Goal: Navigation & Orientation: Understand site structure

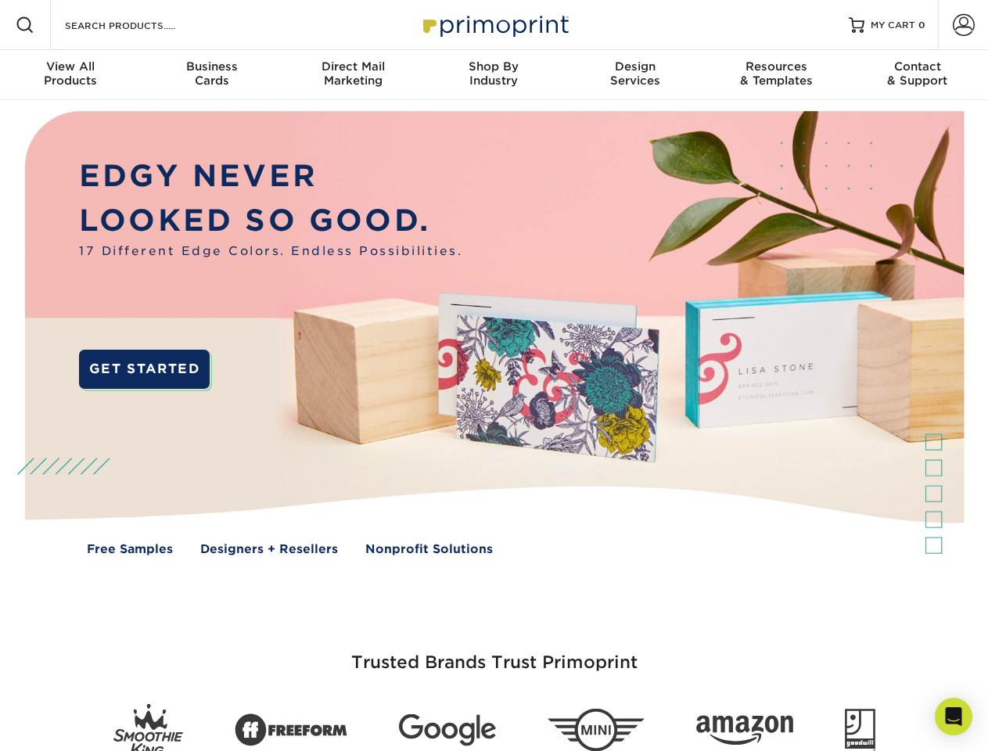
click at [493, 375] on img at bounding box center [494, 344] width 978 height 489
click at [25, 25] on span at bounding box center [25, 25] width 19 height 19
click at [963, 25] on span at bounding box center [963, 25] width 22 height 22
click at [70, 75] on div "View All Products" at bounding box center [70, 73] width 141 height 28
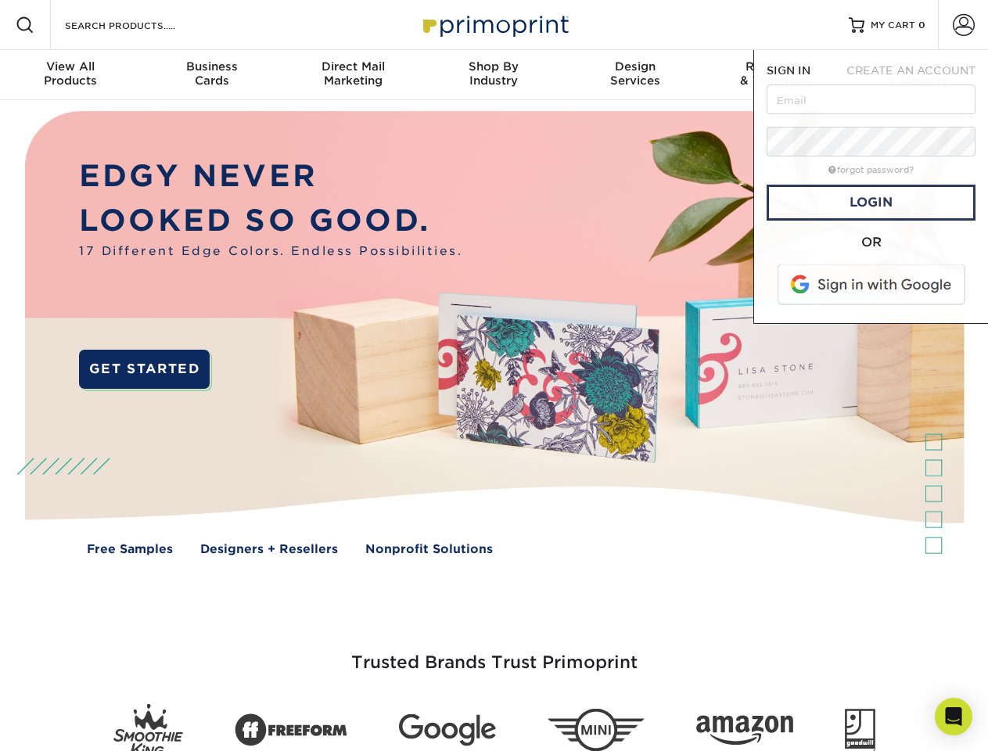
click at [211, 75] on div "Business Cards" at bounding box center [211, 73] width 141 height 28
click at [353, 75] on div "Direct Mail Marketing" at bounding box center [352, 73] width 141 height 28
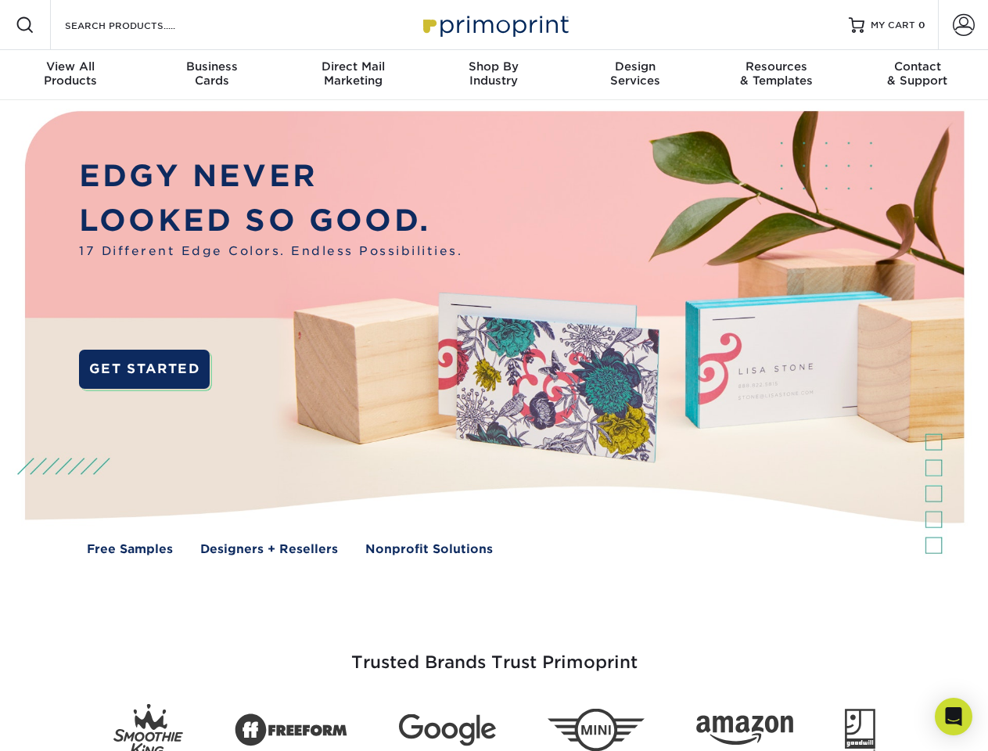
click at [493, 75] on div "Shop By Industry" at bounding box center [493, 73] width 141 height 28
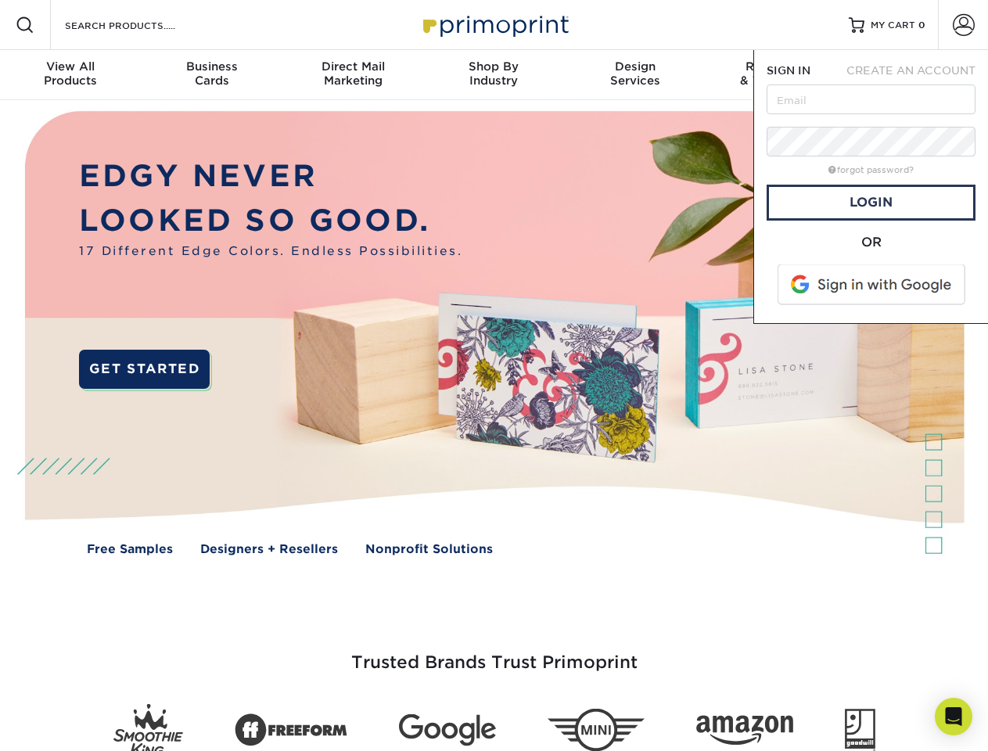
click at [635, 75] on div "Design Services" at bounding box center [635, 73] width 141 height 28
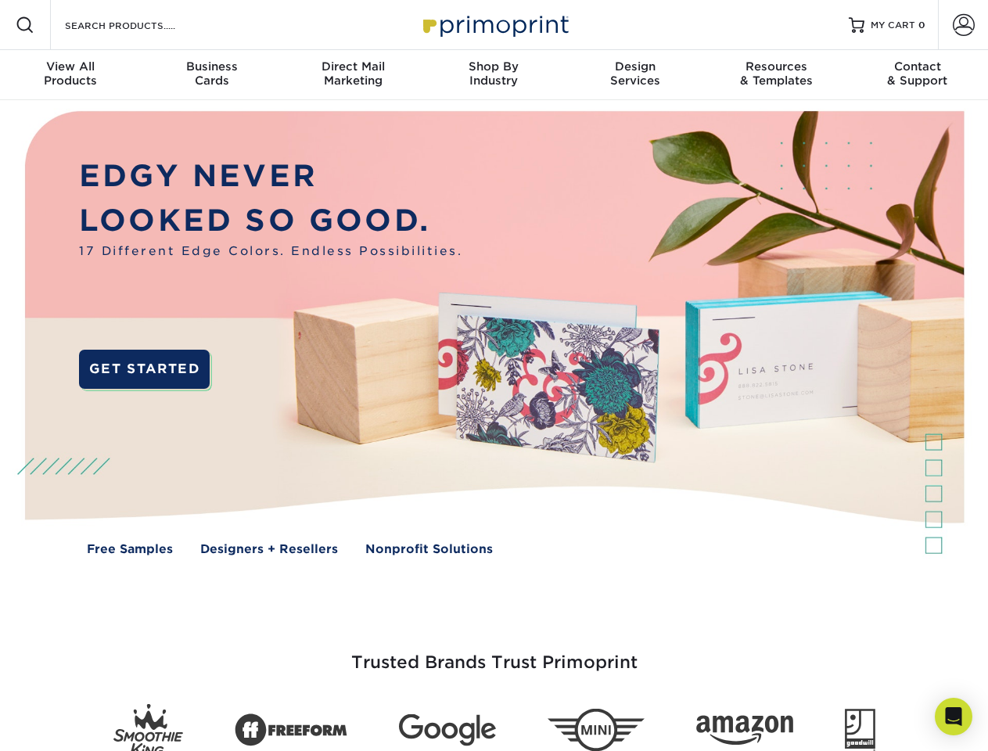
click at [776, 75] on span "SIGN IN" at bounding box center [788, 70] width 44 height 13
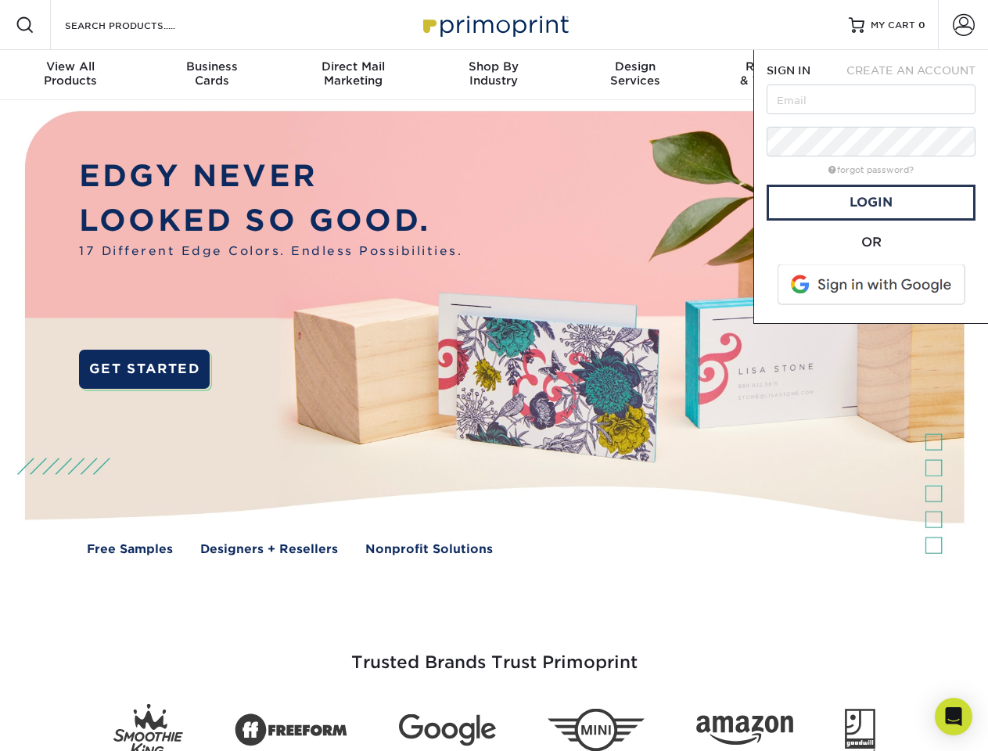
click at [917, 75] on div "Contact & Support" at bounding box center [917, 73] width 141 height 28
